Goal: Task Accomplishment & Management: Complete application form

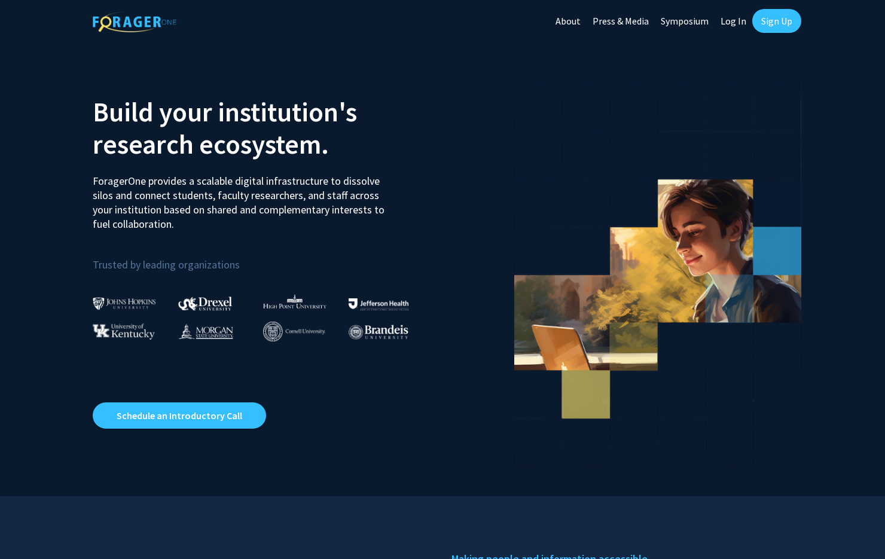
click at [785, 22] on link "Sign Up" at bounding box center [777, 21] width 49 height 24
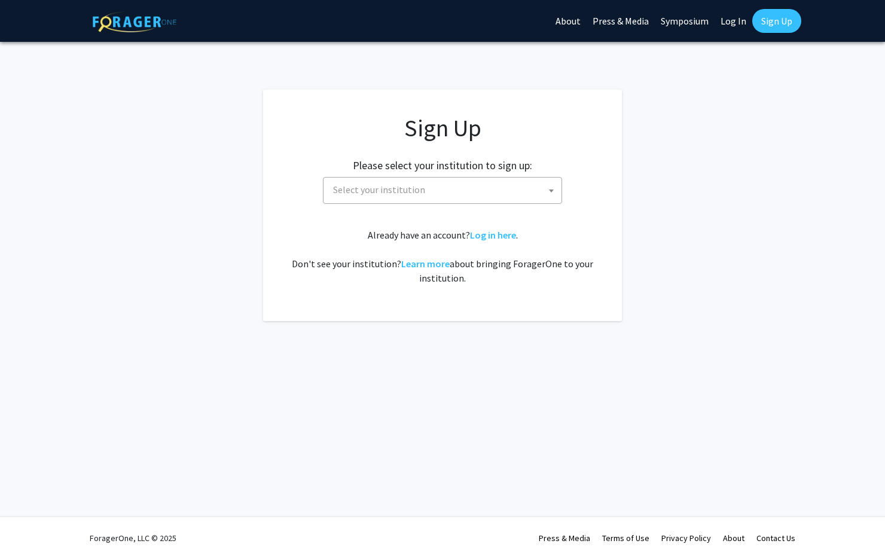
click at [467, 199] on span "Select your institution" at bounding box center [444, 190] width 233 height 25
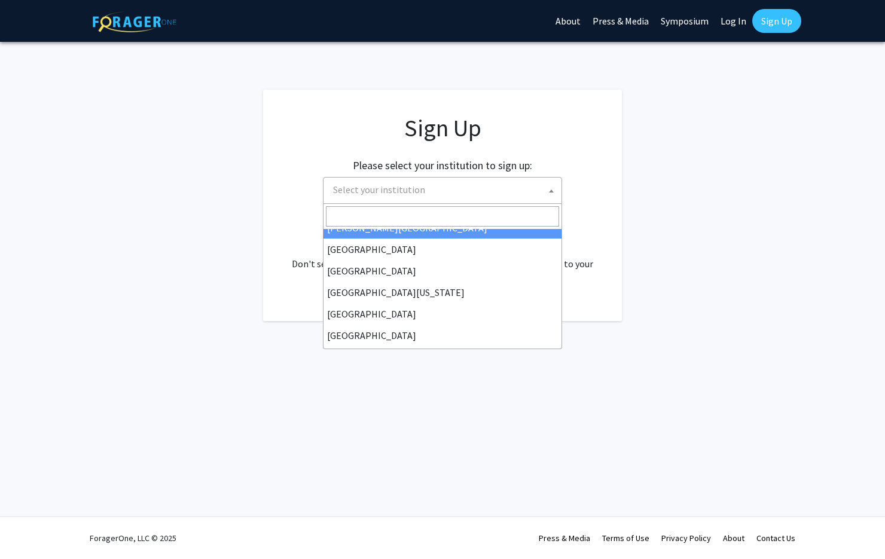
scroll to position [75, 0]
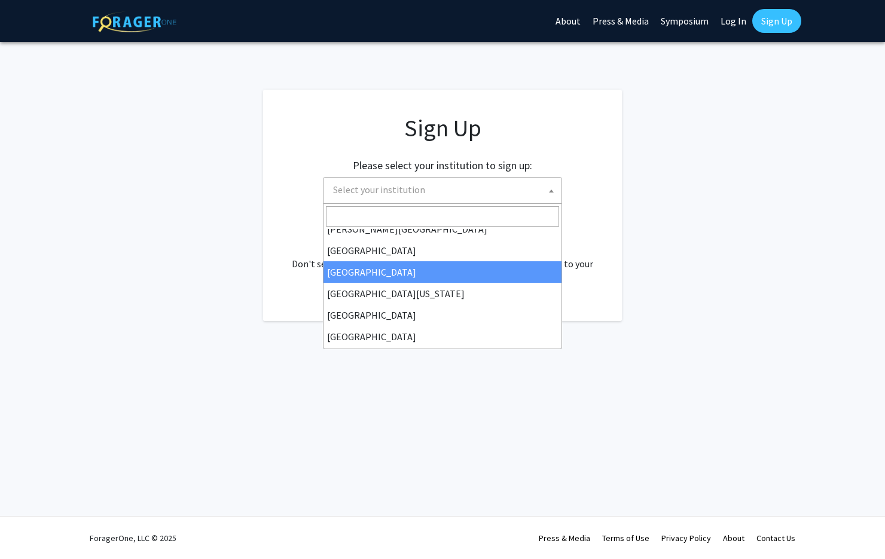
select select "17"
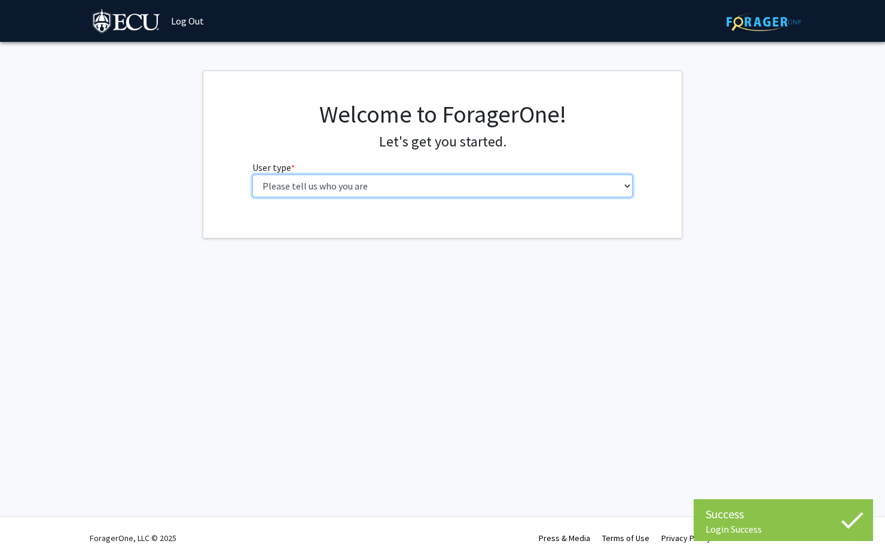
click at [401, 194] on select "Please tell us who you are Undergraduate Student Master's Student Doctoral Cand…" at bounding box center [442, 186] width 381 height 23
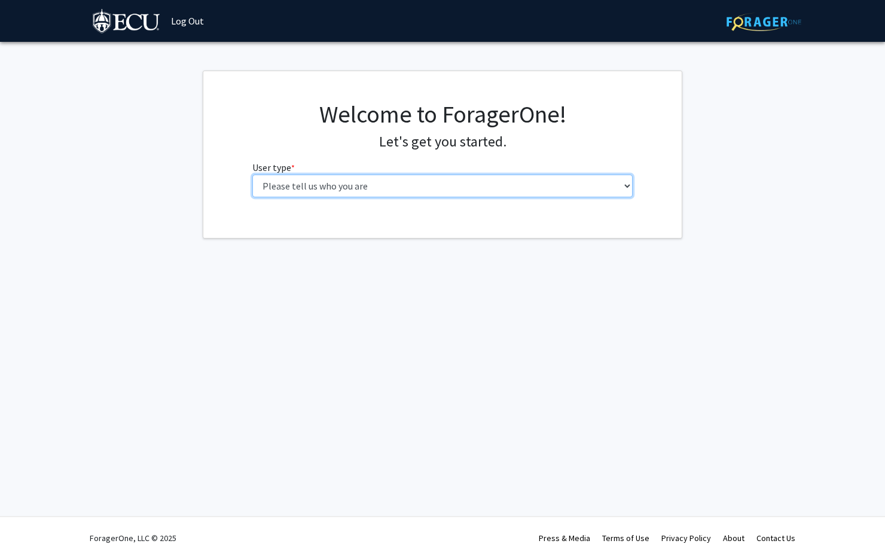
select select "1: undergrad"
click at [252, 175] on select "Please tell us who you are Undergraduate Student Master's Student Doctoral Cand…" at bounding box center [442, 186] width 381 height 23
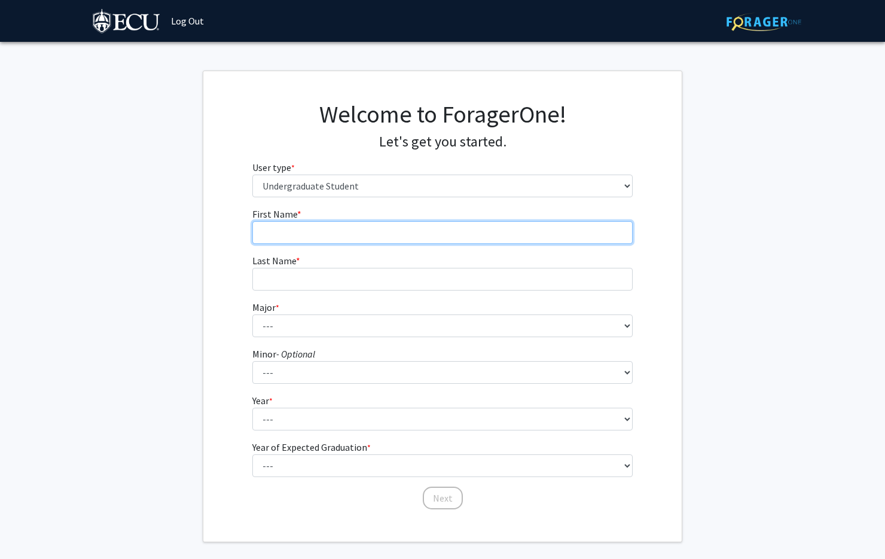
click at [360, 233] on input "First Name * required" at bounding box center [442, 232] width 381 height 23
type input "Nyah"
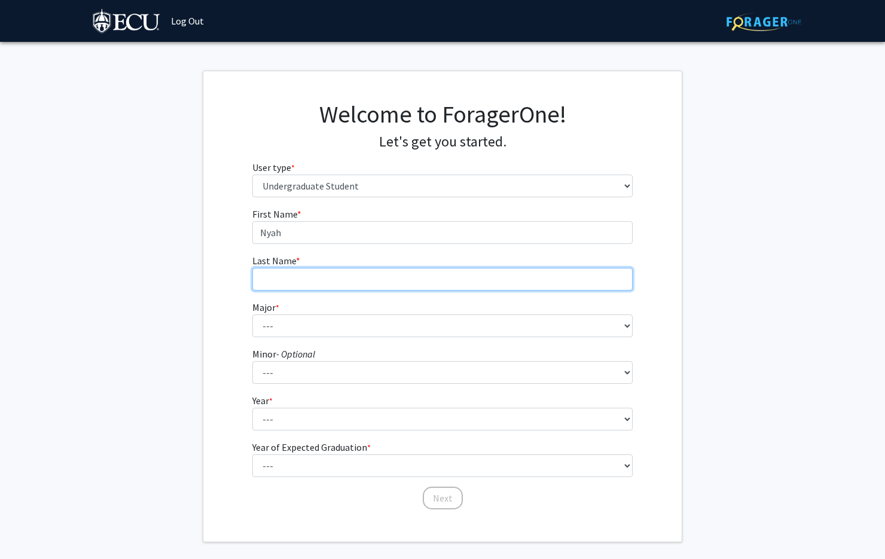
type input "[PERSON_NAME]"
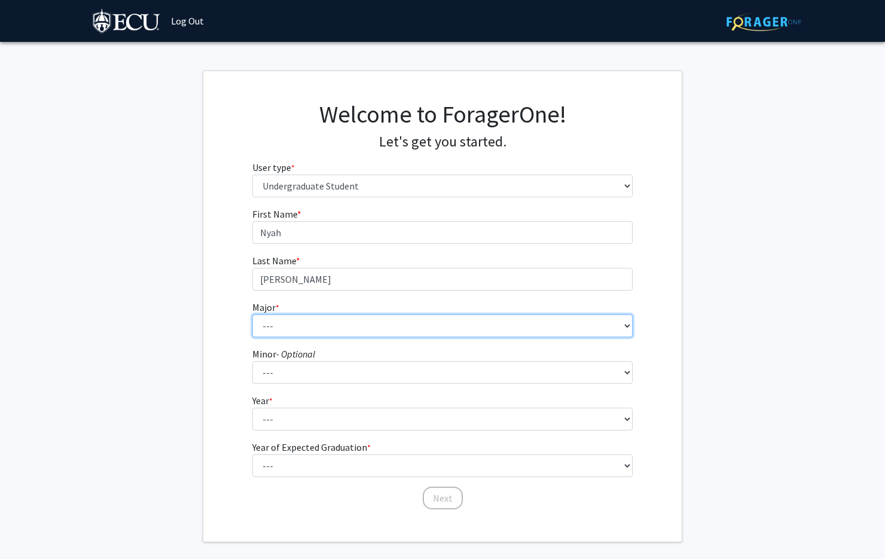
click at [312, 333] on select "--- Accounting African and African American Studies Anthropology Applied Atmosp…" at bounding box center [442, 326] width 381 height 23
select select "11: 1309"
click at [252, 315] on select "--- Accounting African and African American Studies Anthropology Applied Atmosp…" at bounding box center [442, 326] width 381 height 23
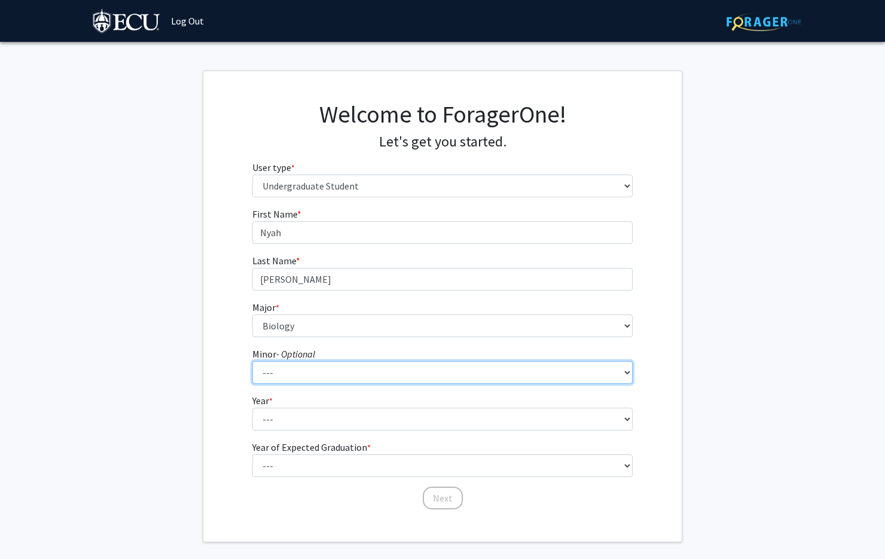
click at [325, 377] on select "--- Aerospace Studies African and African American Studies Alcohol and Drug Stu…" at bounding box center [442, 372] width 381 height 23
click at [252, 361] on select "--- Aerospace Studies African and African American Studies Alcohol and Drug Stu…" at bounding box center [442, 372] width 381 height 23
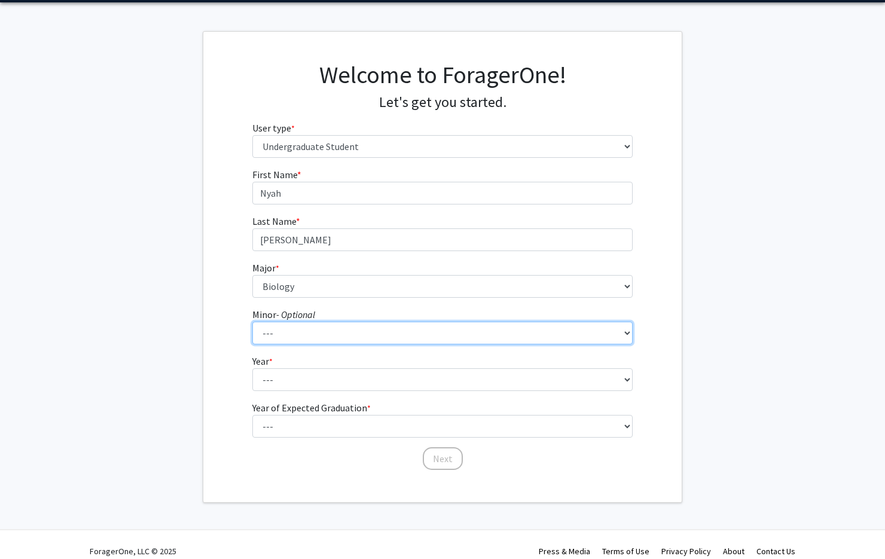
scroll to position [53, 0]
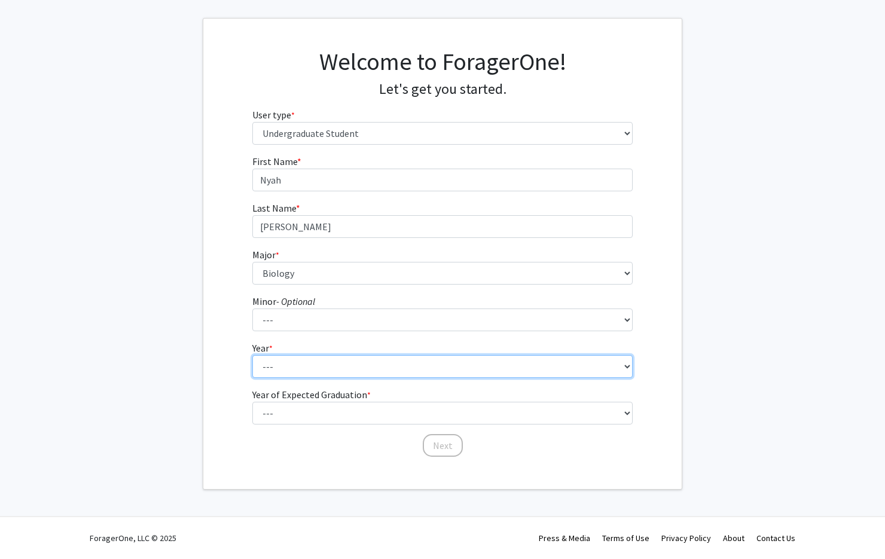
click at [330, 370] on select "--- First-year Sophomore Junior Senior Postbaccalaureate Certificate" at bounding box center [442, 366] width 381 height 23
select select "5: postbaccalaureate_certificate"
click at [252, 355] on select "--- First-year Sophomore Junior Senior Postbaccalaureate Certificate" at bounding box center [442, 366] width 381 height 23
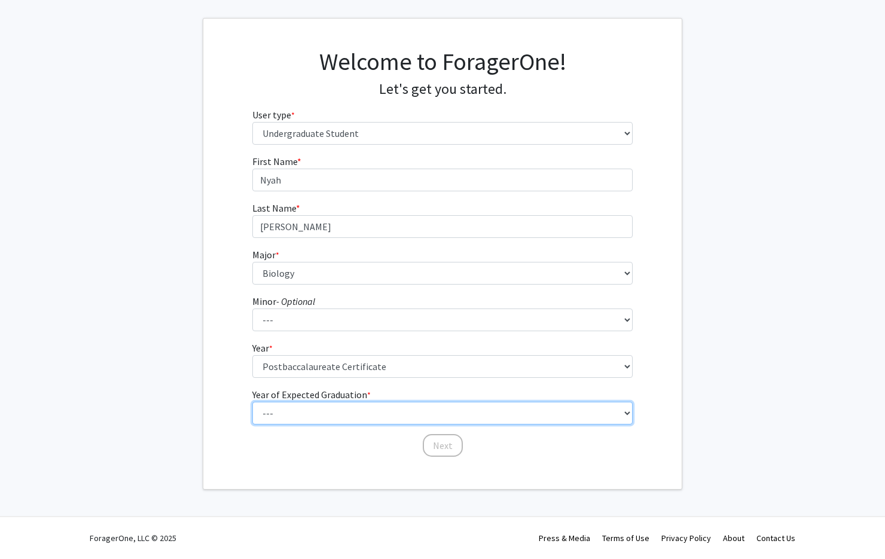
click at [328, 410] on select "--- 2025 2026 2027 2028 2029 2030 2031 2032 2033 2034" at bounding box center [442, 413] width 381 height 23
select select "3: 2027"
click at [252, 402] on select "--- 2025 2026 2027 2028 2029 2030 2031 2032 2033 2034" at bounding box center [442, 413] width 381 height 23
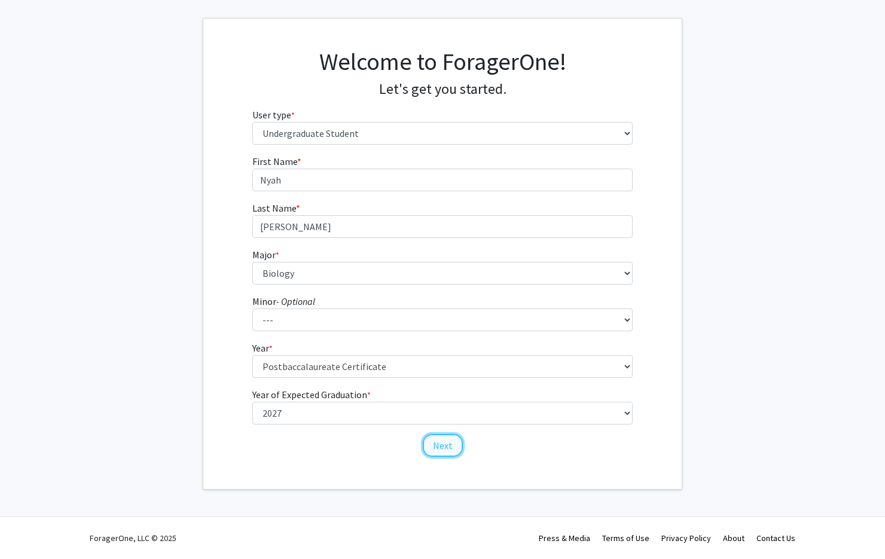
click at [440, 446] on button "Next" at bounding box center [443, 445] width 40 height 23
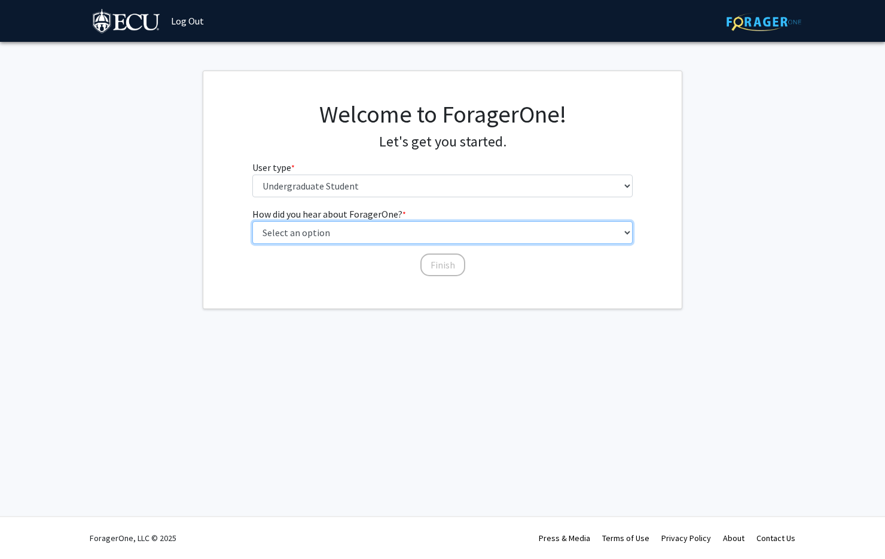
click at [349, 236] on select "Select an option Peer/student recommendation Faculty/staff recommendation Unive…" at bounding box center [442, 232] width 381 height 23
select select "3: university_website"
click at [252, 221] on select "Select an option Peer/student recommendation Faculty/staff recommendation Unive…" at bounding box center [442, 232] width 381 height 23
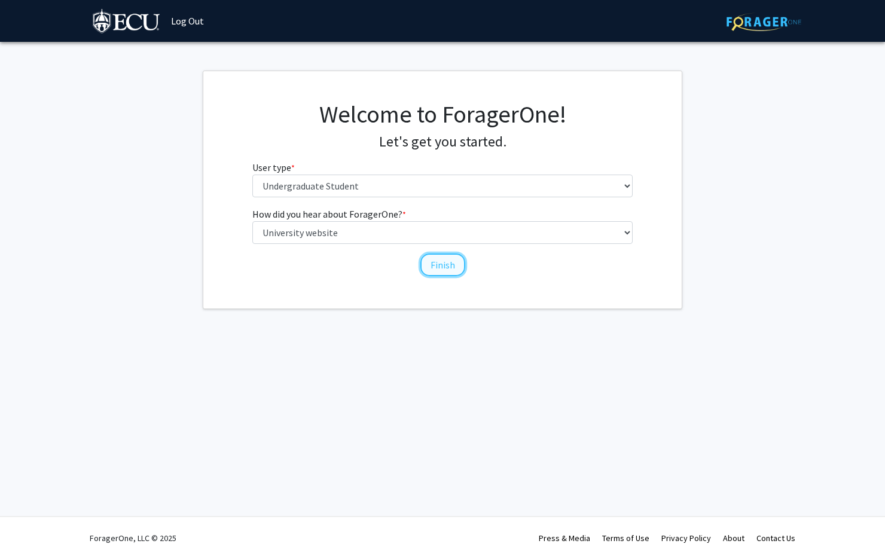
click at [436, 268] on button "Finish" at bounding box center [443, 265] width 45 height 23
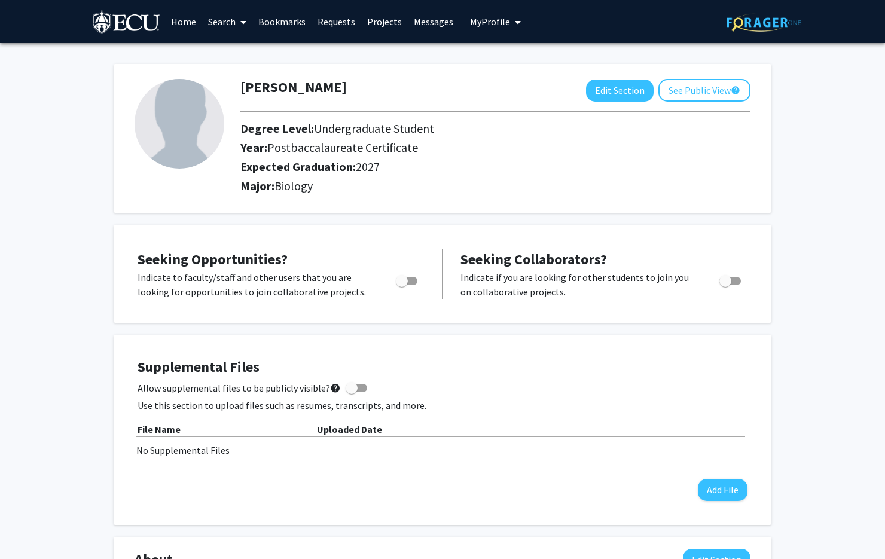
click at [216, 24] on link "Search" at bounding box center [227, 22] width 50 height 42
click at [379, 15] on link "Projects" at bounding box center [384, 22] width 47 height 42
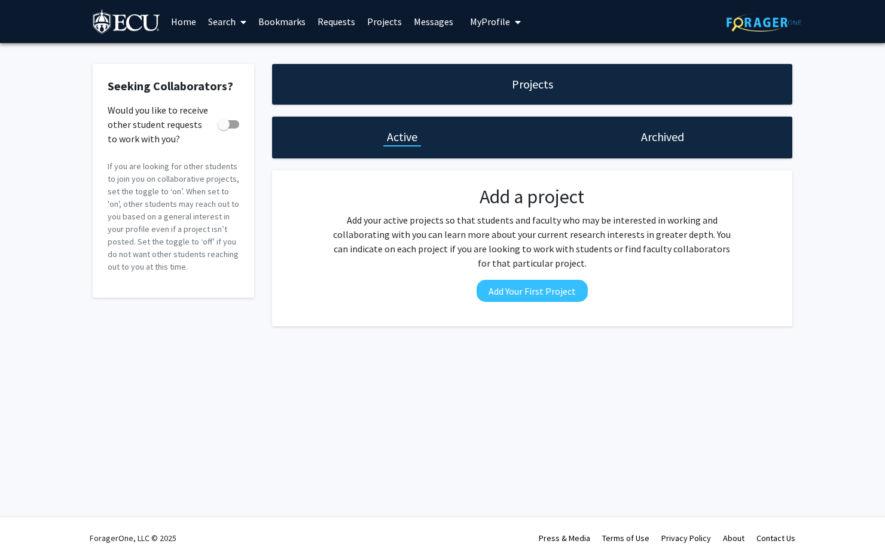
click at [528, 86] on h1 "Projects" at bounding box center [532, 84] width 41 height 17
click at [223, 23] on link "Search" at bounding box center [227, 22] width 50 height 42
click at [233, 52] on span "Faculty/Staff" at bounding box center [246, 55] width 88 height 24
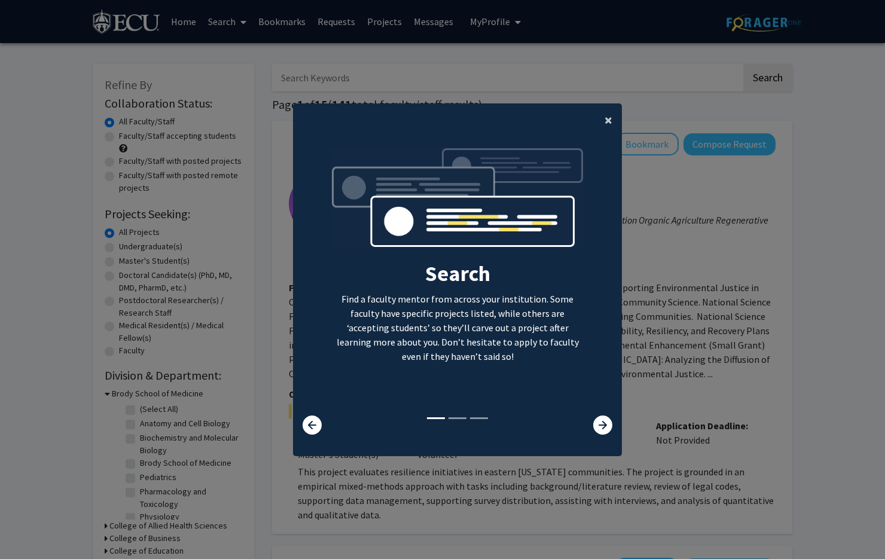
click at [610, 120] on span "×" at bounding box center [609, 120] width 8 height 19
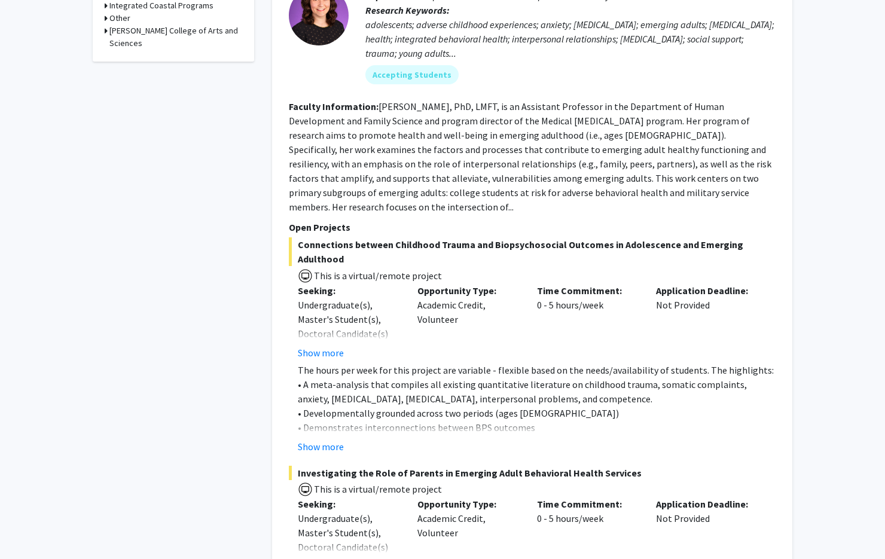
scroll to position [622, 0]
click at [331, 439] on button "Show more" at bounding box center [321, 446] width 46 height 14
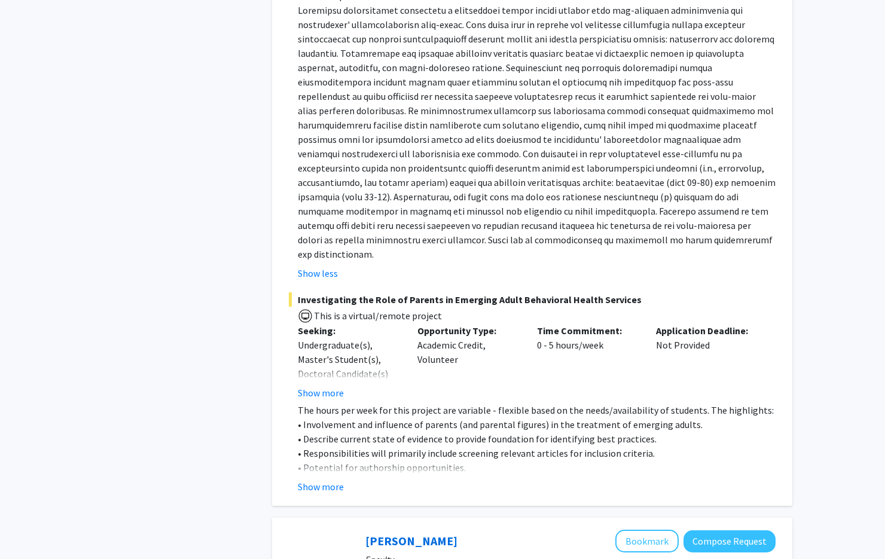
scroll to position [1131, 0]
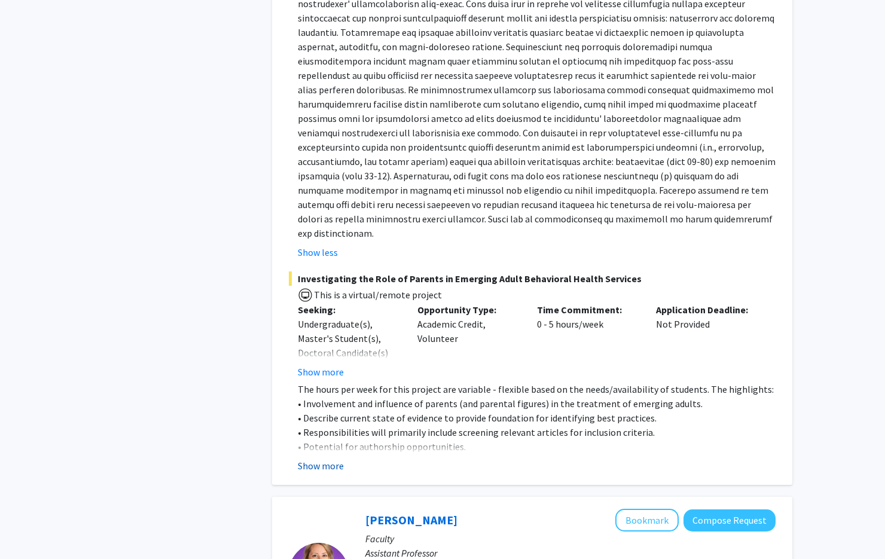
click at [314, 459] on button "Show more" at bounding box center [321, 466] width 46 height 14
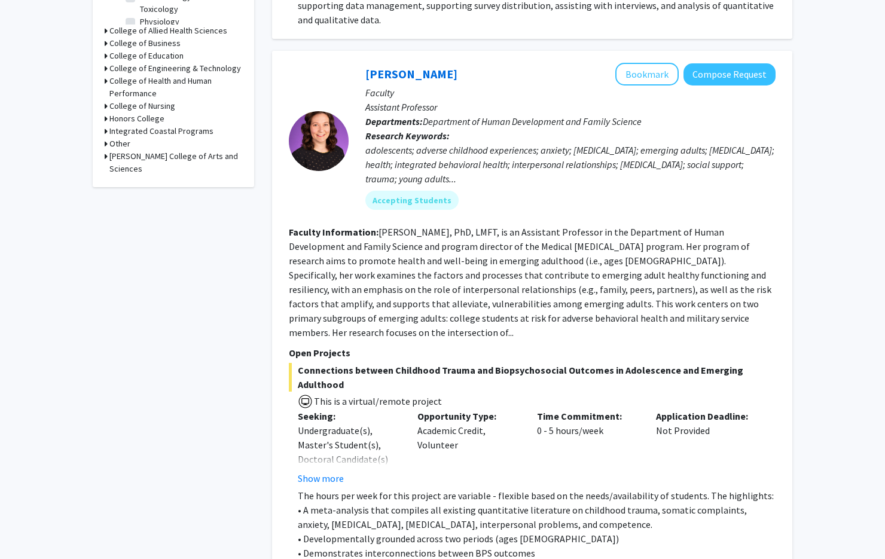
scroll to position [464, 0]
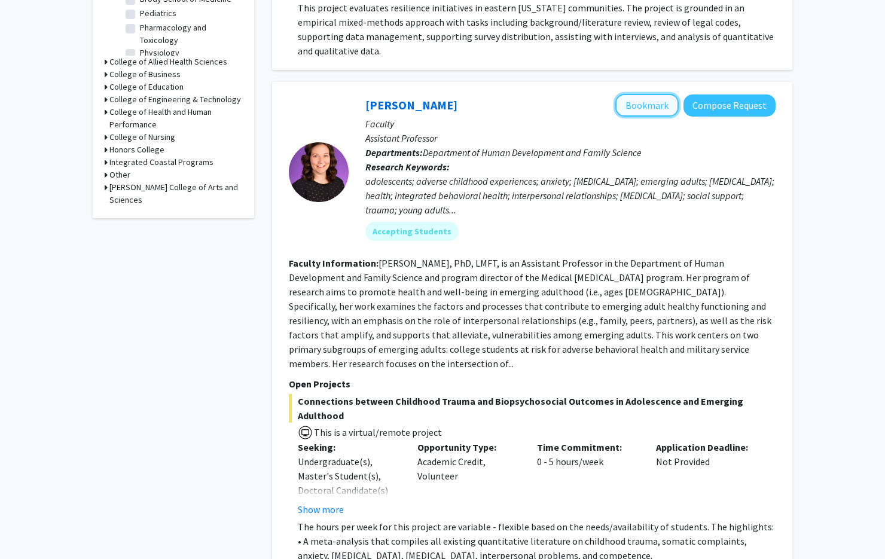
click at [647, 108] on button "Bookmark" at bounding box center [647, 105] width 63 height 23
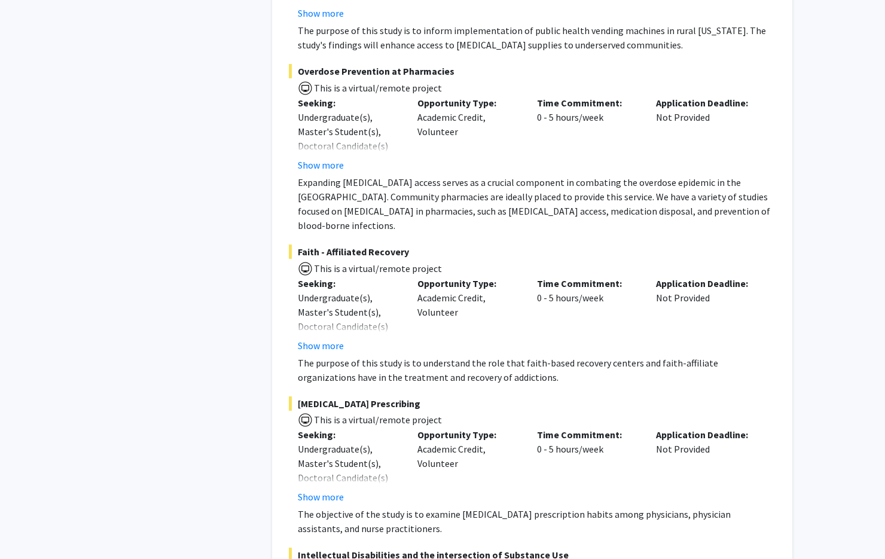
scroll to position [2296, 0]
click at [334, 337] on button "Show more" at bounding box center [321, 344] width 46 height 14
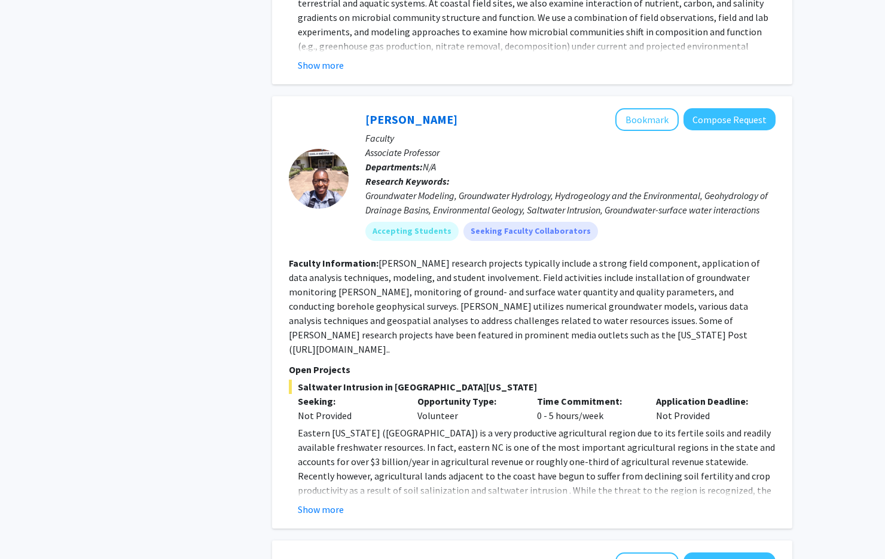
scroll to position [3487, 0]
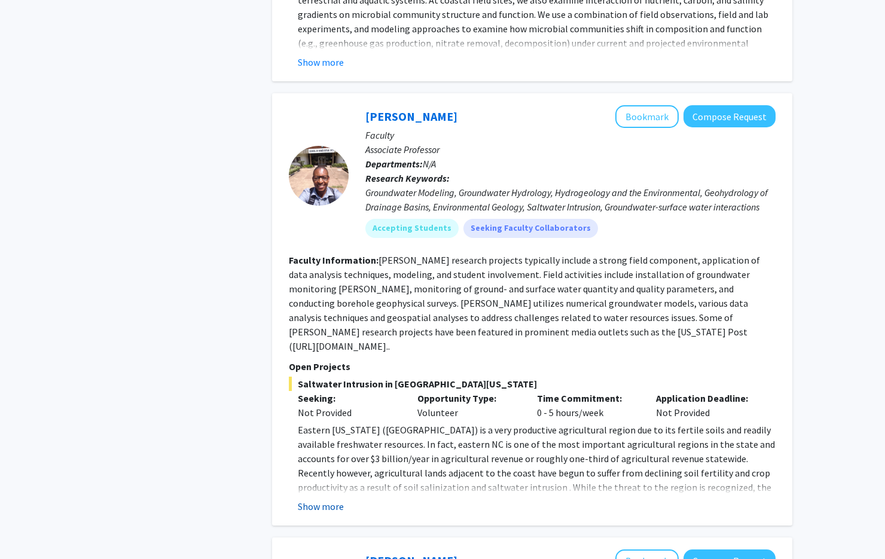
click at [336, 499] on button "Show more" at bounding box center [321, 506] width 46 height 14
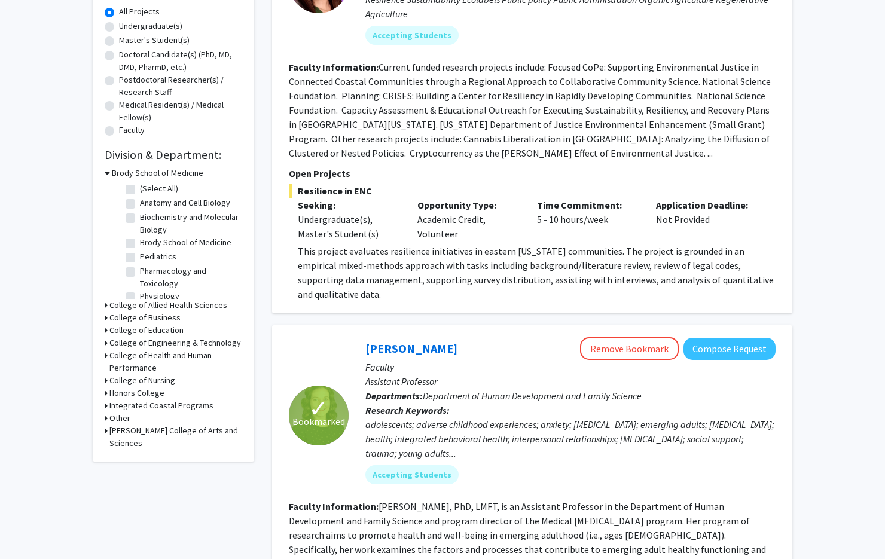
scroll to position [0, 0]
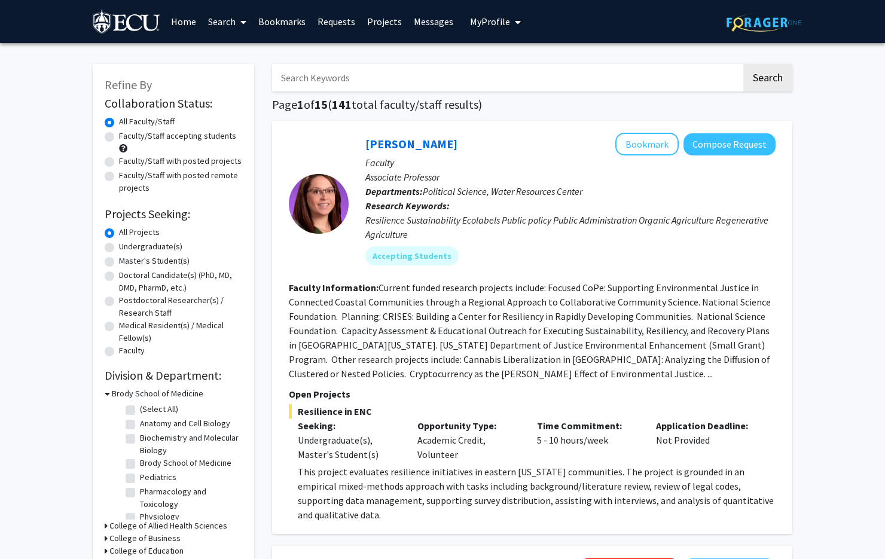
click at [394, 75] on input "Search Keywords" at bounding box center [507, 78] width 470 height 28
type input "suicide"
click at [744, 64] on button "Search" at bounding box center [768, 78] width 49 height 28
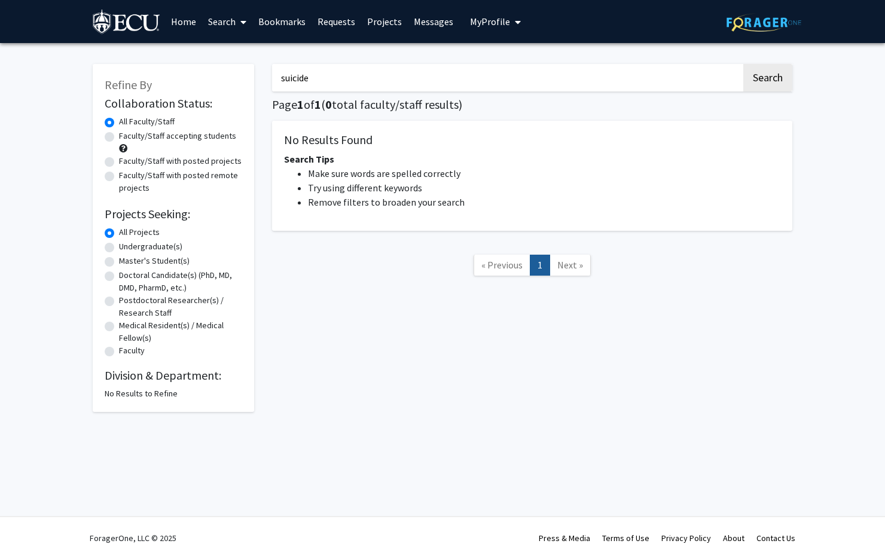
drag, startPoint x: 349, startPoint y: 81, endPoint x: 254, endPoint y: 80, distance: 95.7
click at [254, 80] on div "Refine By Collaboration Status: Collaboration Status All Faculty/Staff Collabor…" at bounding box center [443, 232] width 718 height 360
type input "agriculture"
click at [744, 64] on button "Search" at bounding box center [768, 78] width 49 height 28
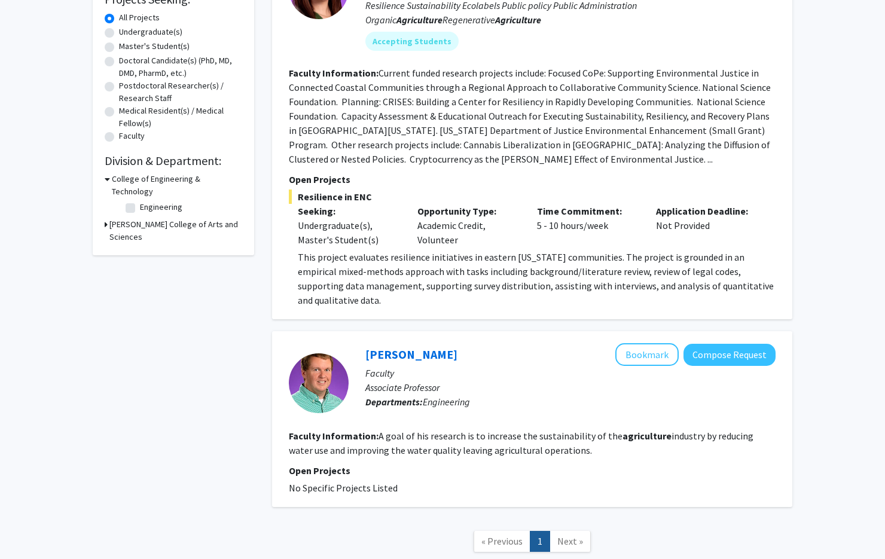
scroll to position [295, 0]
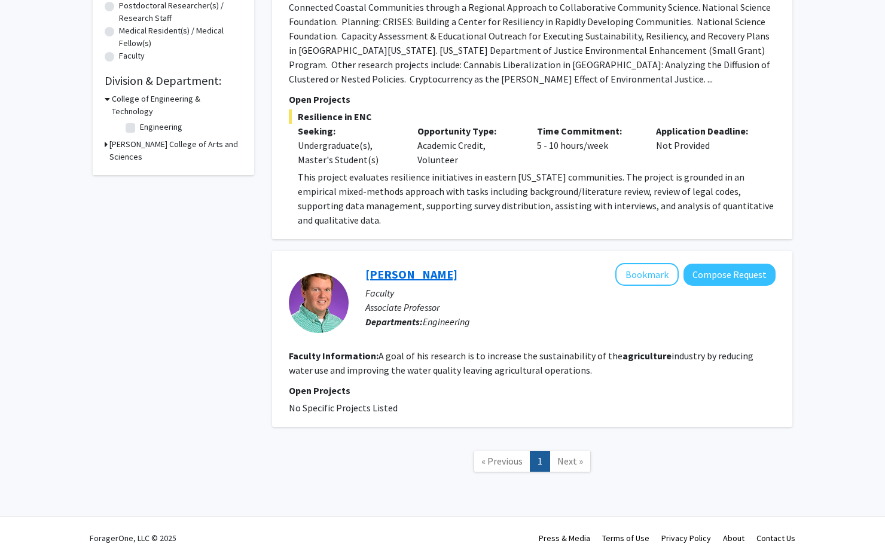
click at [415, 272] on link "[PERSON_NAME]" at bounding box center [412, 274] width 92 height 15
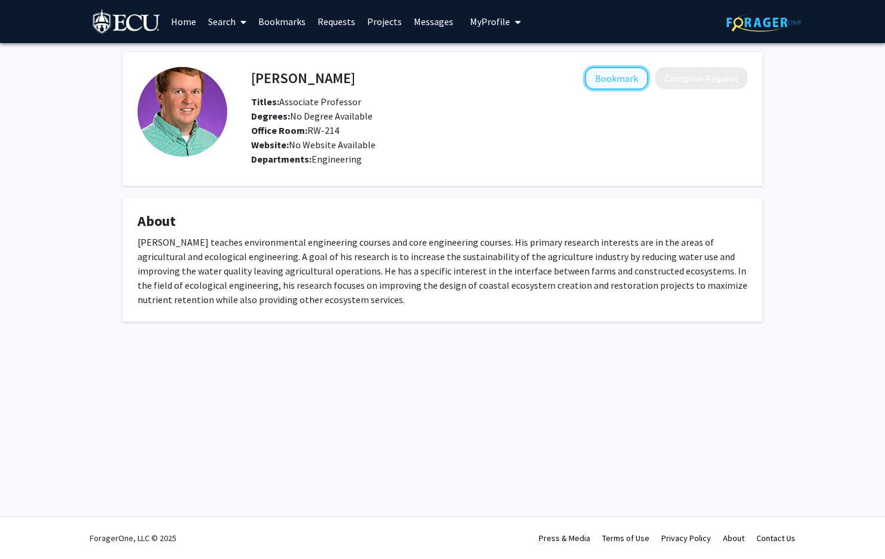
click at [609, 81] on button "Bookmark" at bounding box center [616, 78] width 63 height 23
click at [188, 22] on link "Home" at bounding box center [183, 22] width 37 height 42
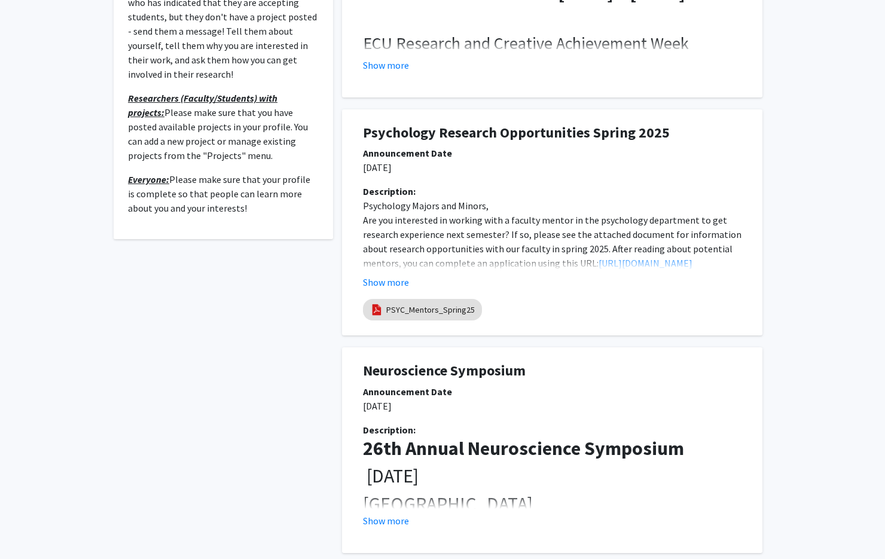
scroll to position [402, 0]
click at [441, 313] on link "PSYC_Mentors_Spring25" at bounding box center [430, 310] width 89 height 13
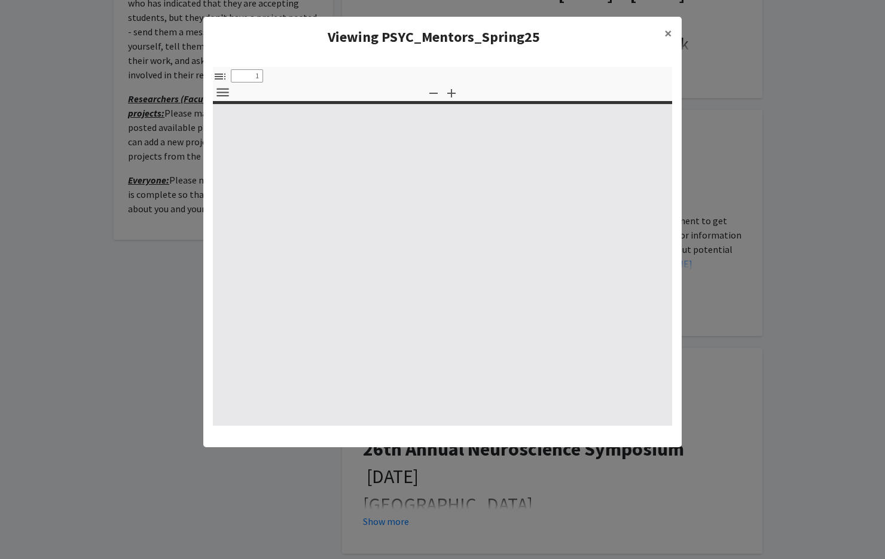
select select "custom"
type input "0"
select select "custom"
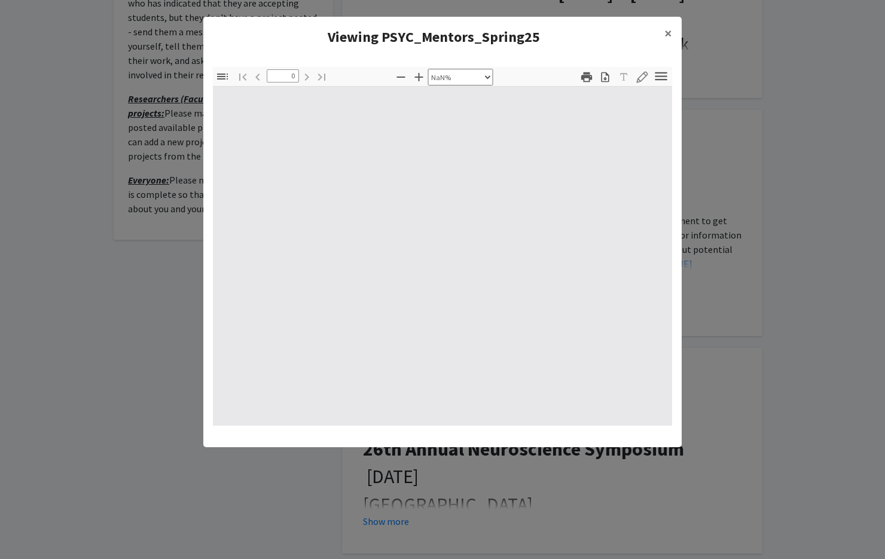
type input "1"
select select "auto"
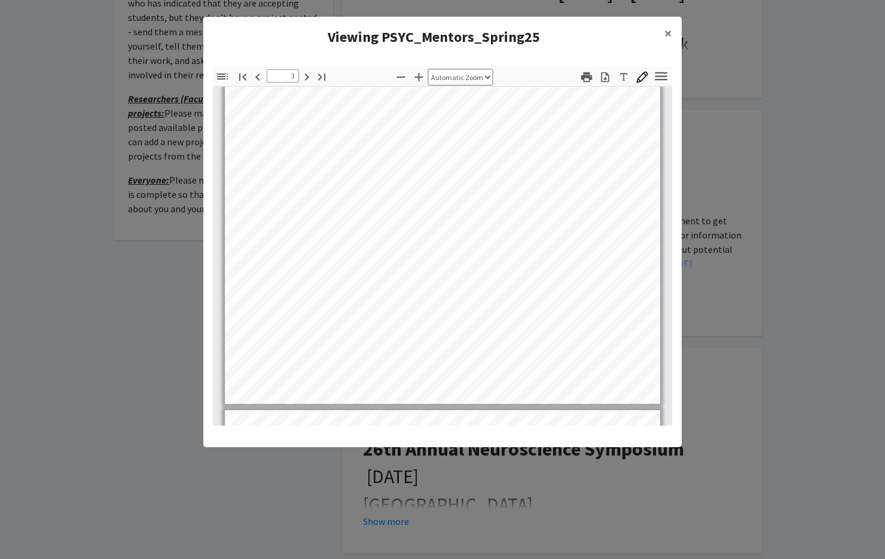
scroll to position [1427, 0]
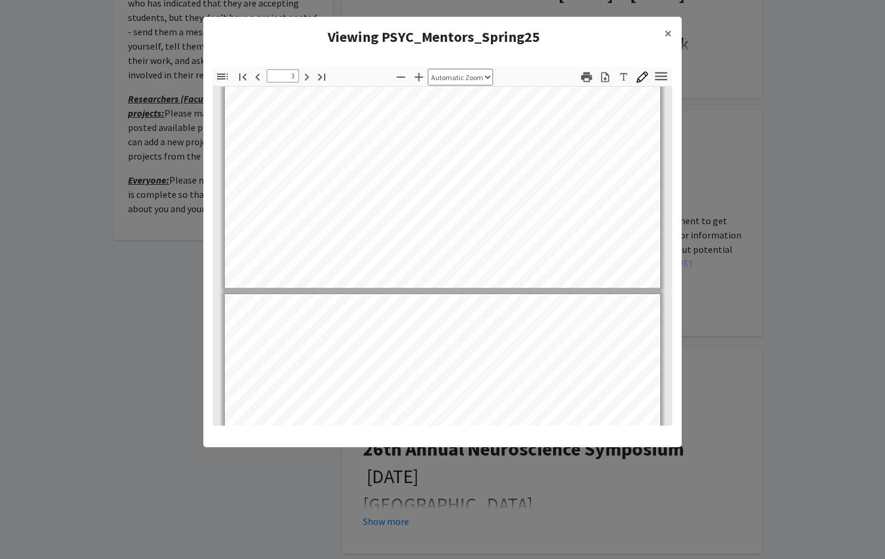
type input "4"
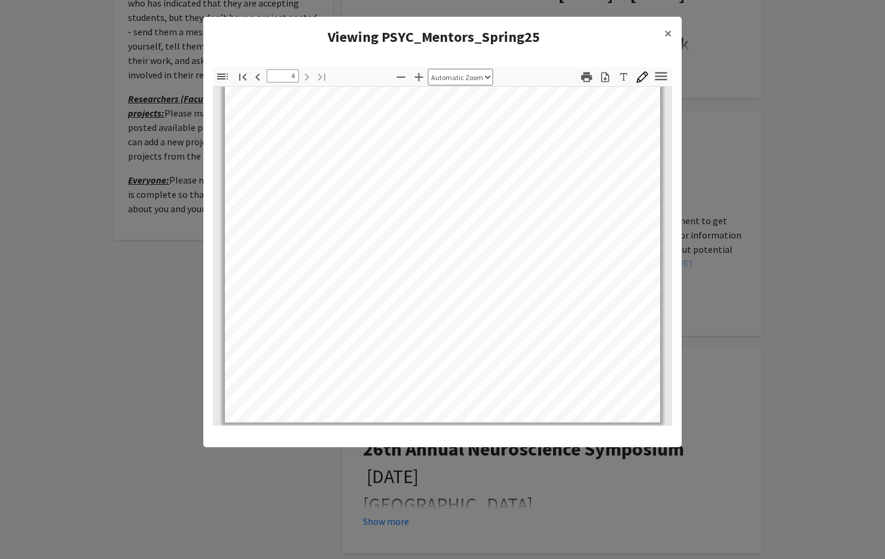
scroll to position [1946, 0]
click at [671, 34] on span "×" at bounding box center [669, 33] width 8 height 19
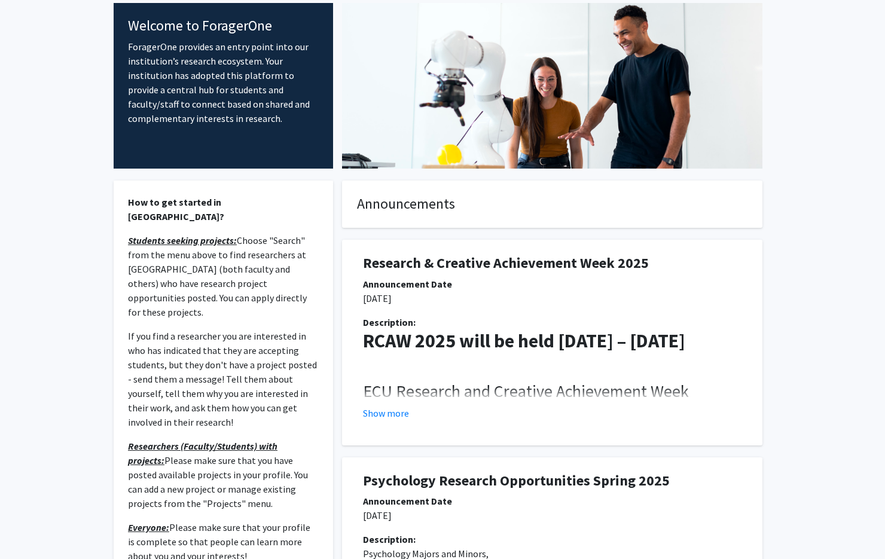
scroll to position [0, 0]
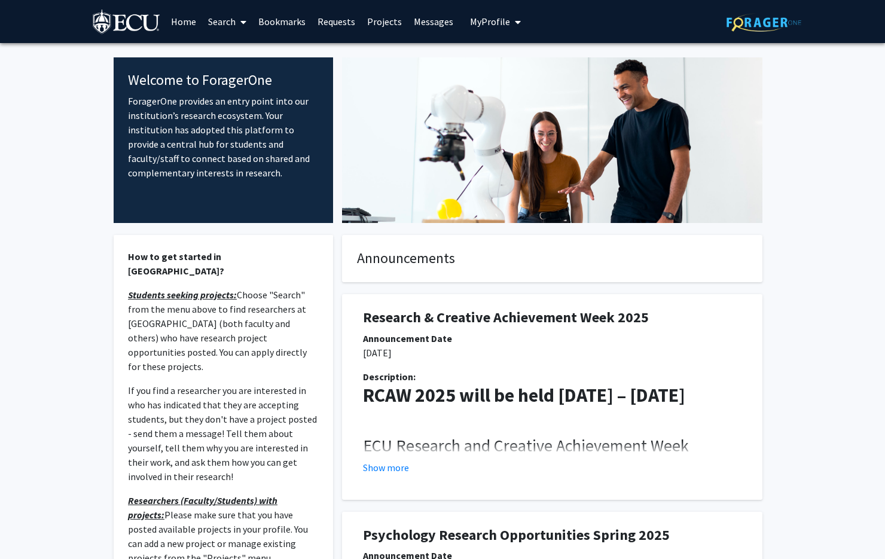
click at [476, 17] on span "My Profile" at bounding box center [490, 22] width 40 height 12
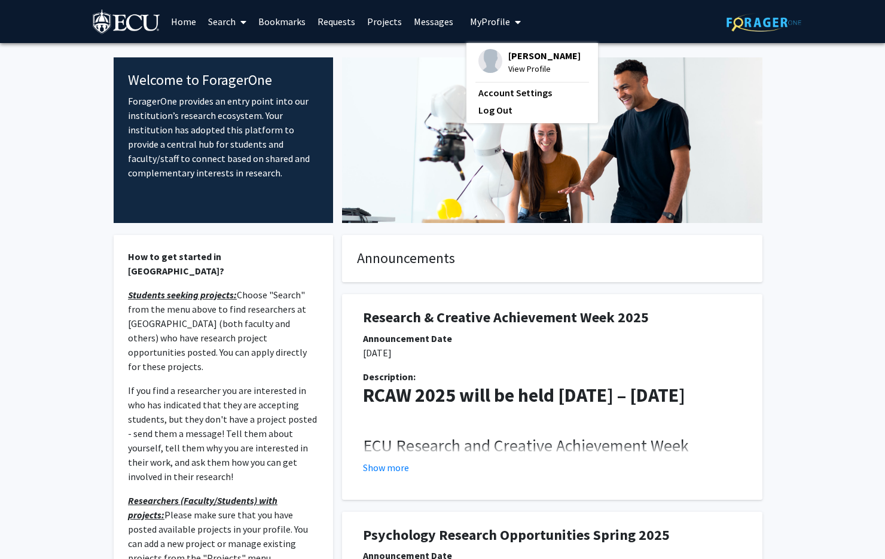
click at [511, 67] on span "View Profile" at bounding box center [544, 68] width 72 height 13
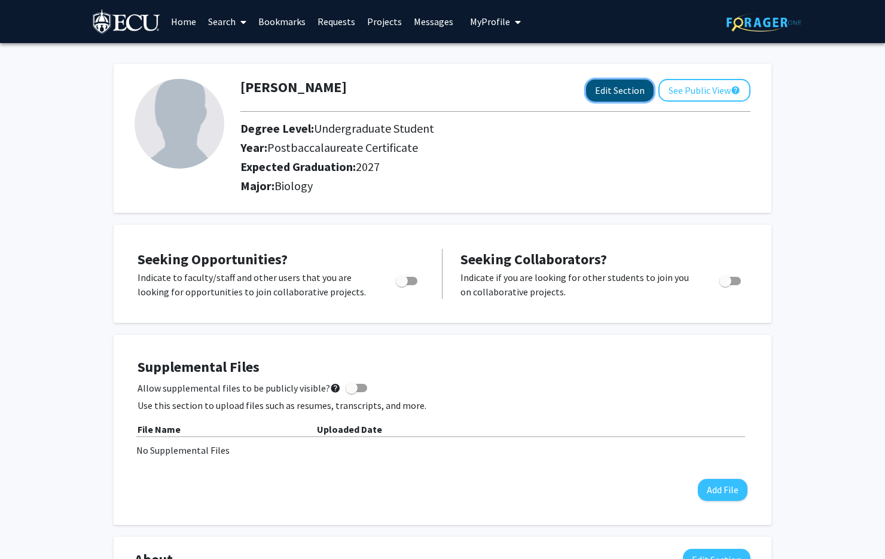
click at [622, 90] on button "Edit Section" at bounding box center [620, 91] width 68 height 22
select select "postbaccalaureate_certificate"
select select "2027"
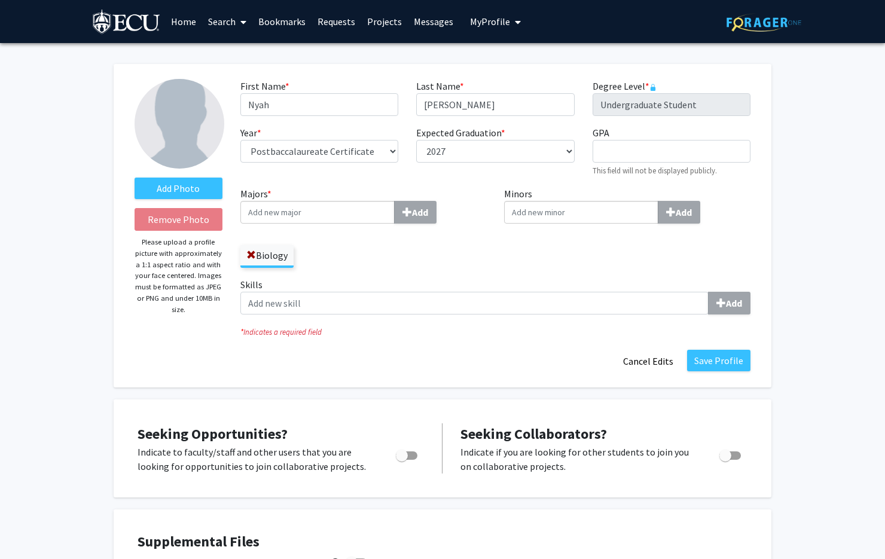
click at [350, 214] on input "Majors * Add" at bounding box center [317, 212] width 154 height 23
click at [150, 24] on img at bounding box center [127, 23] width 68 height 27
